Goal: Task Accomplishment & Management: Manage account settings

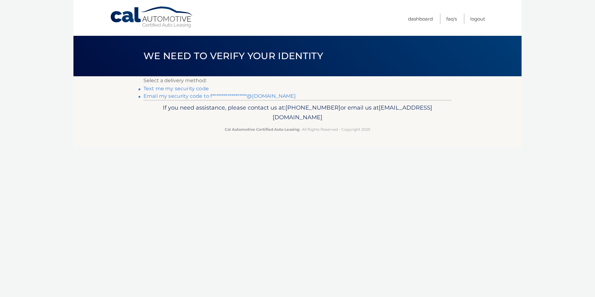
click at [173, 95] on link "**********" at bounding box center [219, 96] width 152 height 6
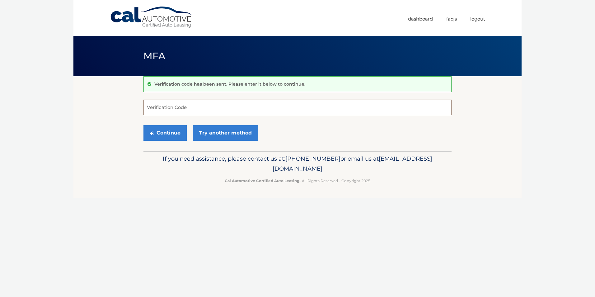
click at [261, 104] on input "Verification Code" at bounding box center [297, 108] width 308 height 16
type input "444412"
click at [143, 125] on button "Continue" at bounding box center [164, 133] width 43 height 16
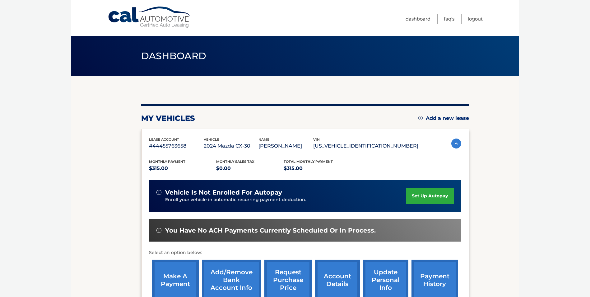
click at [65, 199] on body "Cal Automotive Menu Dashboard FAQ's Logout" at bounding box center [295, 148] width 590 height 297
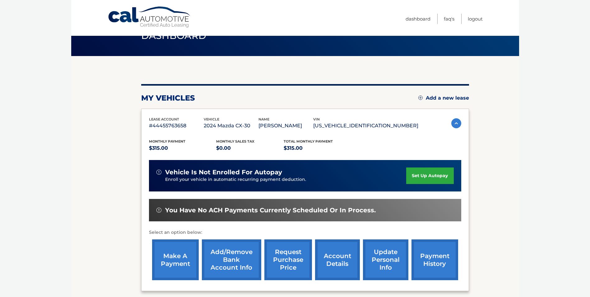
scroll to position [31, 0]
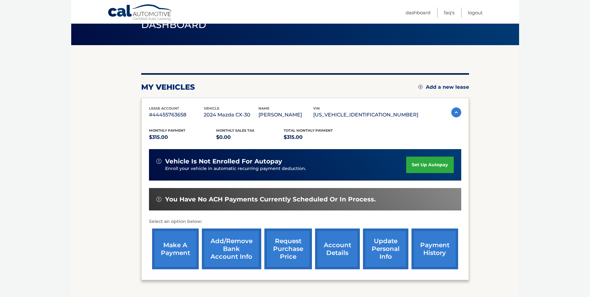
click at [174, 245] on link "make a payment" at bounding box center [175, 248] width 47 height 41
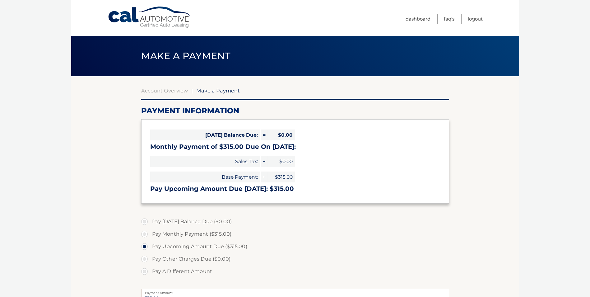
select select "NDAxYTBmYzktMTJjZi00OWQ4LWE0MTQtNWQ1N2Q4NzY5YTYw"
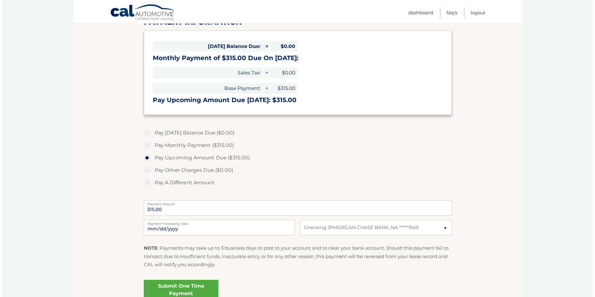
scroll to position [124, 0]
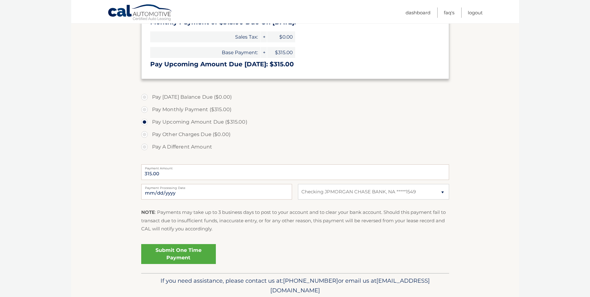
click at [163, 255] on link "Submit One Time Payment" at bounding box center [178, 254] width 75 height 20
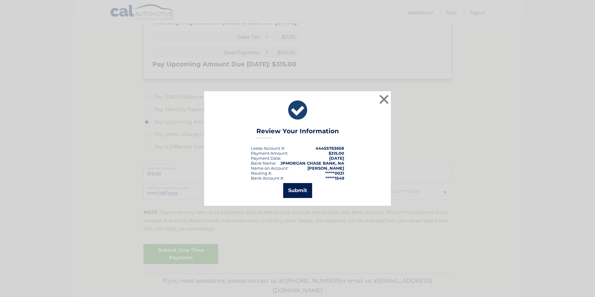
click at [299, 191] on button "Submit" at bounding box center [297, 190] width 29 height 15
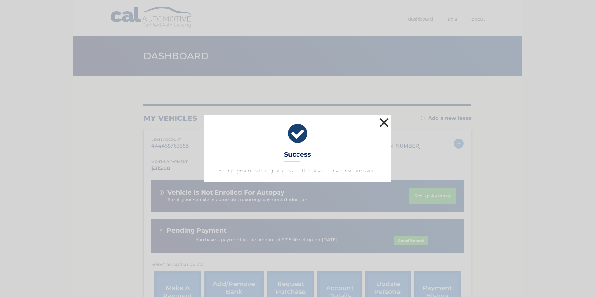
click at [382, 123] on button "×" at bounding box center [384, 122] width 12 height 12
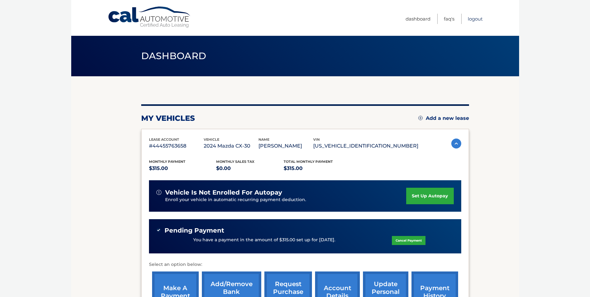
drag, startPoint x: 480, startPoint y: 20, endPoint x: 447, endPoint y: 1, distance: 36.9
click at [480, 20] on link "Logout" at bounding box center [475, 19] width 15 height 10
